Goal: Task Accomplishment & Management: Manage account settings

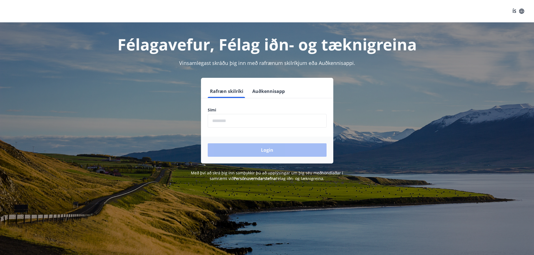
click at [231, 122] on input "phone" at bounding box center [267, 121] width 119 height 14
type input "********"
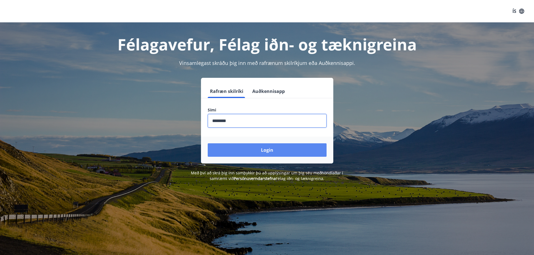
click at [248, 146] on button "Login" at bounding box center [267, 149] width 119 height 13
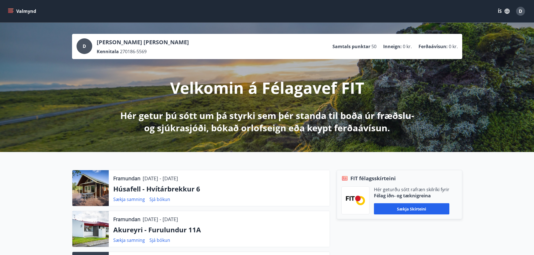
click at [500, 11] on button "ÍS" at bounding box center [504, 11] width 18 height 10
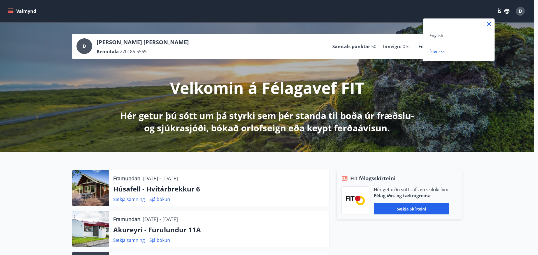
click at [450, 33] on div "English" at bounding box center [459, 35] width 58 height 7
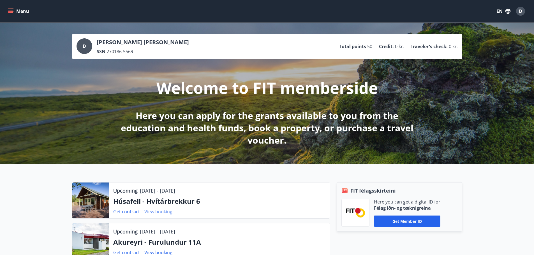
click at [159, 212] on link "View booking" at bounding box center [158, 212] width 28 height 6
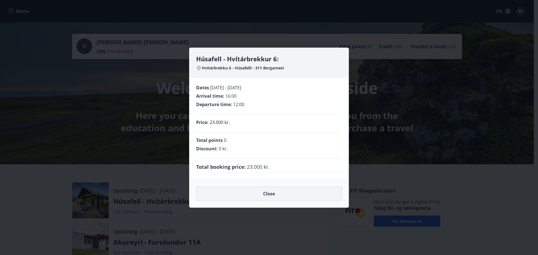
click at [208, 192] on button "Close" at bounding box center [269, 194] width 146 height 14
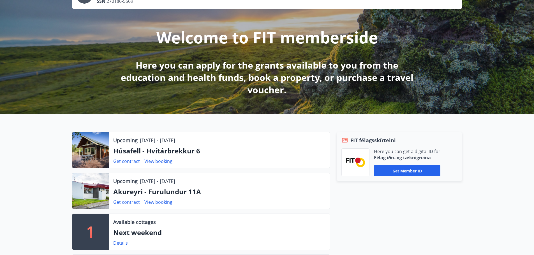
scroll to position [56, 0]
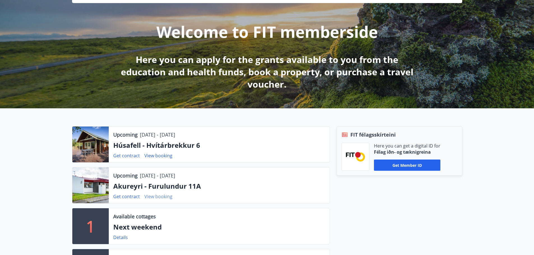
click at [157, 198] on link "View booking" at bounding box center [158, 197] width 28 height 6
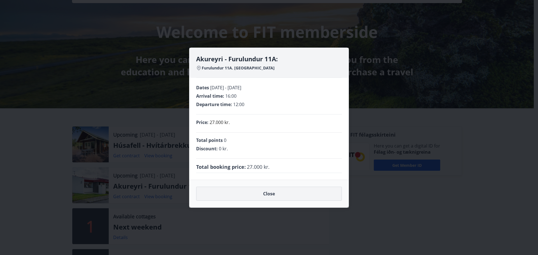
click at [249, 194] on button "Close" at bounding box center [269, 194] width 146 height 14
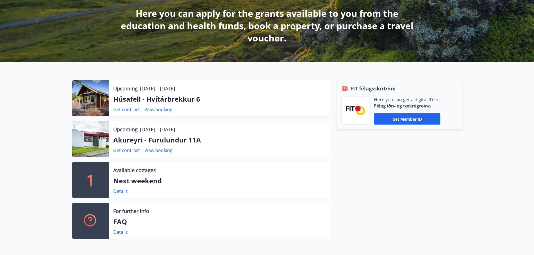
scroll to position [112, 0]
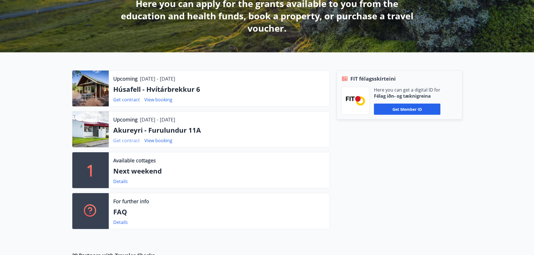
click at [125, 139] on link "Get contract" at bounding box center [126, 141] width 27 height 6
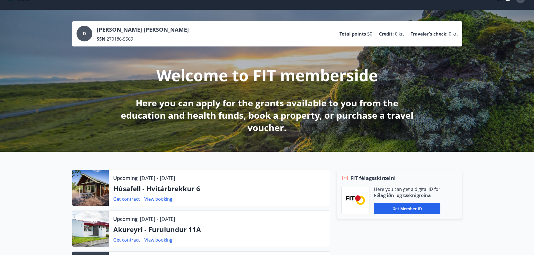
scroll to position [0, 0]
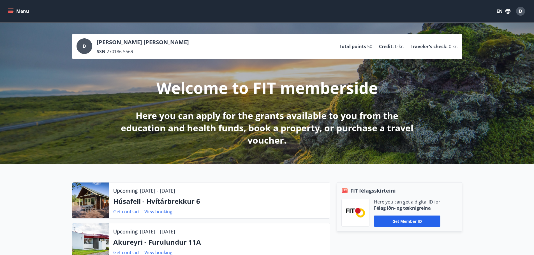
click at [500, 12] on button "EN" at bounding box center [503, 11] width 18 height 10
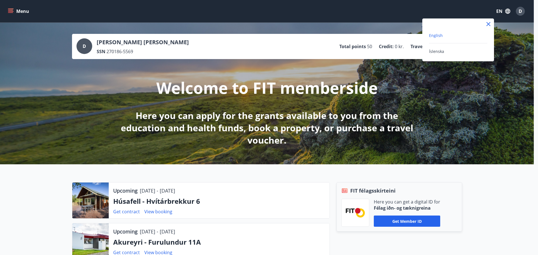
click at [452, 50] on div "Íslenska" at bounding box center [458, 51] width 58 height 7
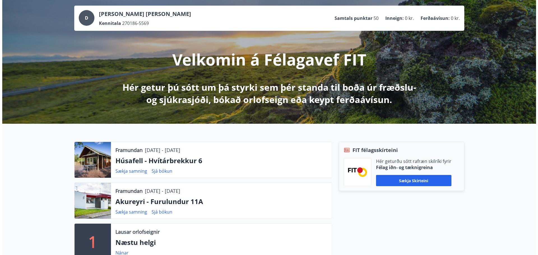
scroll to position [56, 0]
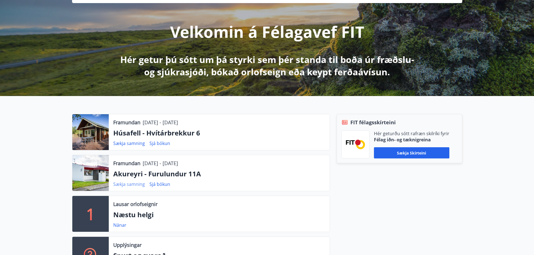
click at [127, 183] on link "Sækja samning" at bounding box center [129, 184] width 32 height 6
click at [152, 183] on link "Sjá bókun" at bounding box center [159, 184] width 21 height 6
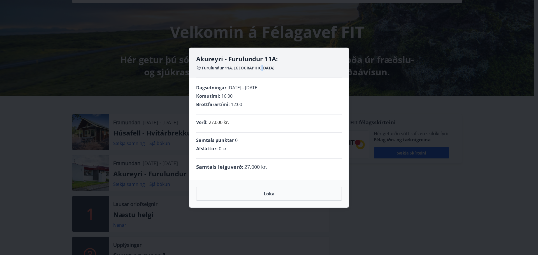
drag, startPoint x: 258, startPoint y: 69, endPoint x: 264, endPoint y: 68, distance: 5.4
click at [264, 68] on div "Furulundur 11A. [GEOGRAPHIC_DATA]" at bounding box center [269, 68] width 146 height 6
click at [262, 68] on div "Furulundur 11A. [GEOGRAPHIC_DATA]" at bounding box center [269, 68] width 146 height 6
click at [264, 68] on div "Furulundur 11A. [GEOGRAPHIC_DATA]" at bounding box center [269, 68] width 146 height 6
drag, startPoint x: 272, startPoint y: 100, endPoint x: 272, endPoint y: 96, distance: 3.4
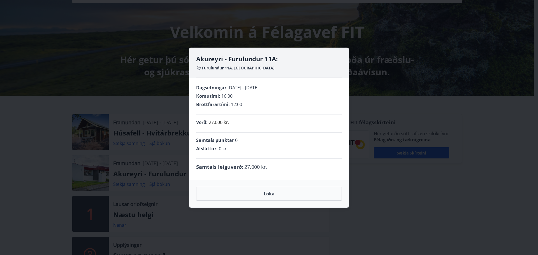
click at [273, 99] on div "Dagsetningar [DATE] - [DATE] Komutími : 16:00 Brottfarartími : 12:00" at bounding box center [269, 100] width 146 height 30
drag, startPoint x: 264, startPoint y: 69, endPoint x: 201, endPoint y: 71, distance: 62.5
click at [201, 71] on div "Furulundur 11A. [GEOGRAPHIC_DATA]" at bounding box center [269, 68] width 146 height 6
copy span "Furulundur 11A. [GEOGRAPHIC_DATA]"
